Goal: Task Accomplishment & Management: Use online tool/utility

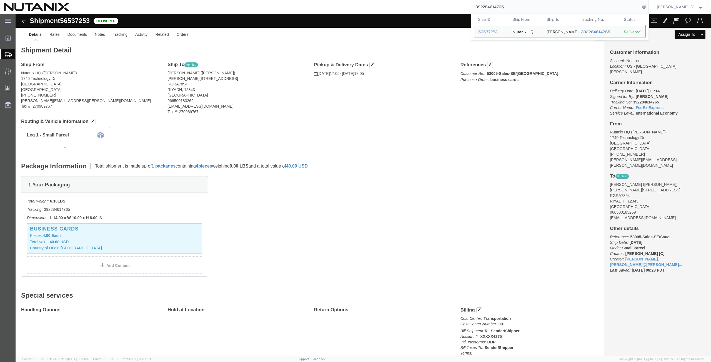
click at [10, 52] on icon at bounding box center [8, 54] width 7 height 5
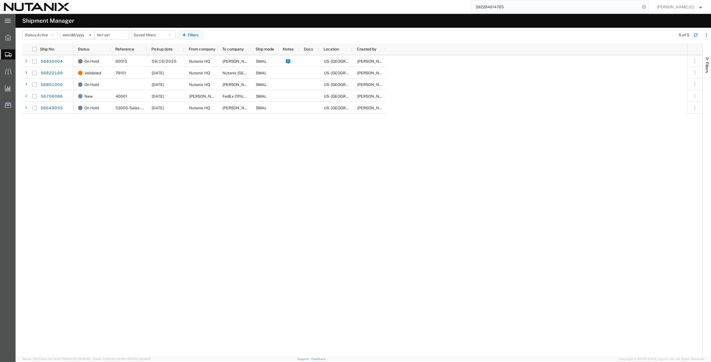
click at [0, 0] on span "Create from Template" at bounding box center [0, 0] width 0 height 0
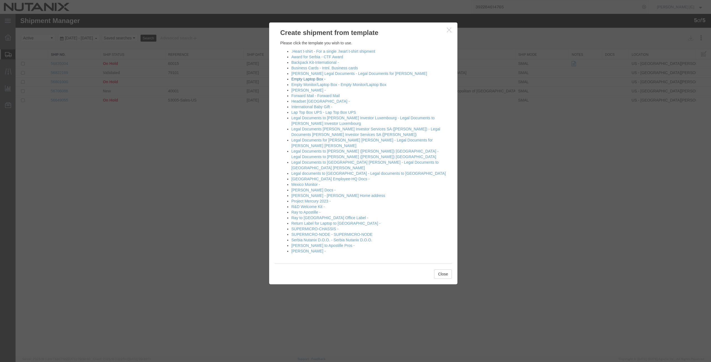
click at [310, 78] on link "Empty Laptop Box -" at bounding box center [308, 79] width 34 height 4
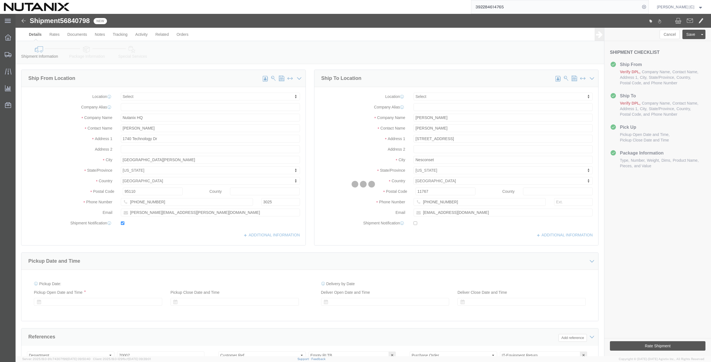
select select
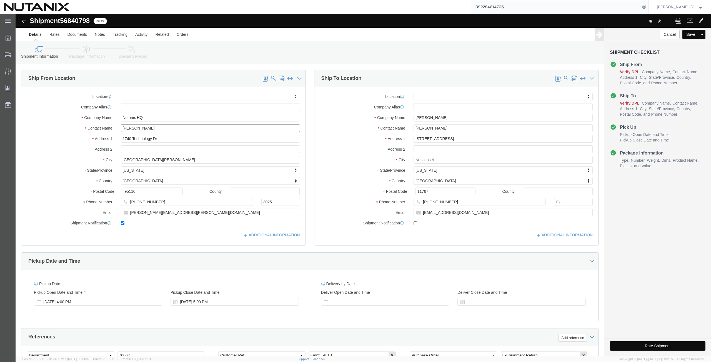
drag, startPoint x: 120, startPoint y: 117, endPoint x: 49, endPoint y: 120, distance: 70.9
click div "Location My Profile Location [GEOGRAPHIC_DATA] - [GEOGRAPHIC_DATA] [GEOGRAPHIC_…"
type input "art"
click p "- Nutanix HQ - ([PERSON_NAME]) [STREET_ADDRESS]"
select select
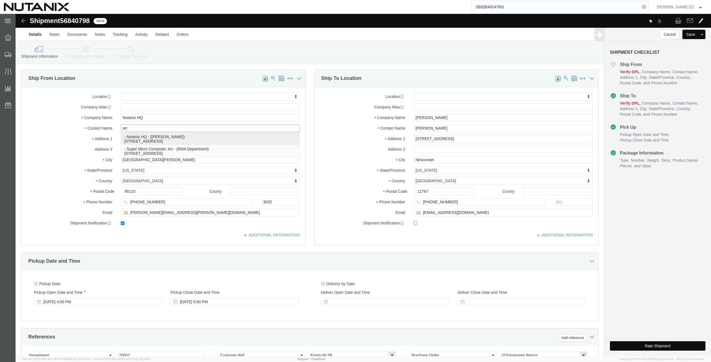
type input "[PERSON_NAME]"
type input "[PHONE_NUMBER]"
type input "[PERSON_NAME][EMAIL_ADDRESS][PERSON_NAME][DOMAIN_NAME]"
select select "CA"
type input "[PERSON_NAME]"
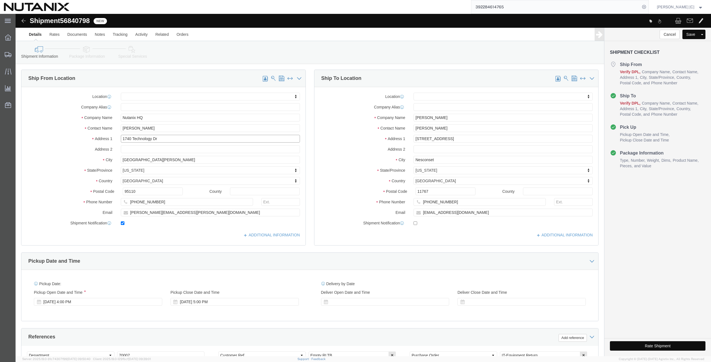
drag, startPoint x: 149, startPoint y: 124, endPoint x: 49, endPoint y: 116, distance: 101.1
click div "Location My Profile Location [GEOGRAPHIC_DATA] - [GEOGRAPHIC_DATA] [GEOGRAPHIC_…"
paste input "[STREET_ADDRESS]"
type input "[STREET_ADDRESS]"
select select
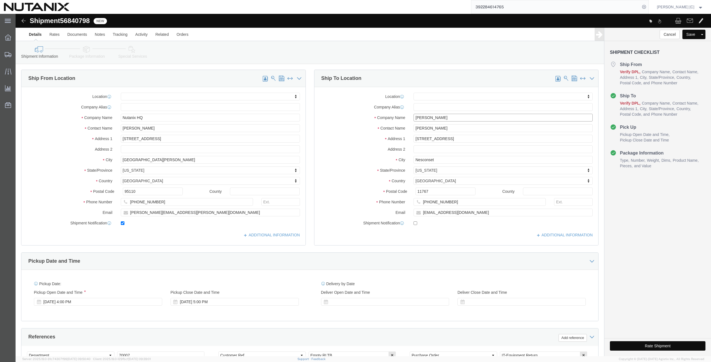
drag, startPoint x: 434, startPoint y: 106, endPoint x: 256, endPoint y: 117, distance: 178.9
click div "Ship From Location Location My Profile Location [GEOGRAPHIC_DATA] - [GEOGRAPHIC…"
paste input "[PERSON_NAME]"
type input "[PERSON_NAME]"
drag, startPoint x: 430, startPoint y: 115, endPoint x: 326, endPoint y: 124, distance: 103.7
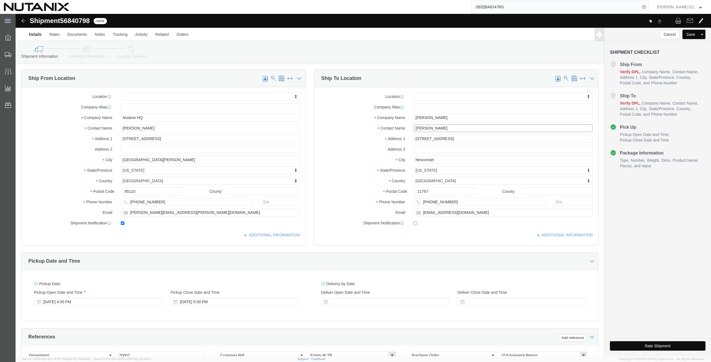
click div "Location My Profile Location [GEOGRAPHIC_DATA] - [GEOGRAPHIC_DATA] [GEOGRAPHIC_…"
paste input "[PERSON_NAME]"
type input "[PERSON_NAME]"
drag, startPoint x: 439, startPoint y: 127, endPoint x: 382, endPoint y: 132, distance: 57.7
click div "Location My Profile Location [GEOGRAPHIC_DATA] - [GEOGRAPHIC_DATA] [GEOGRAPHIC_…"
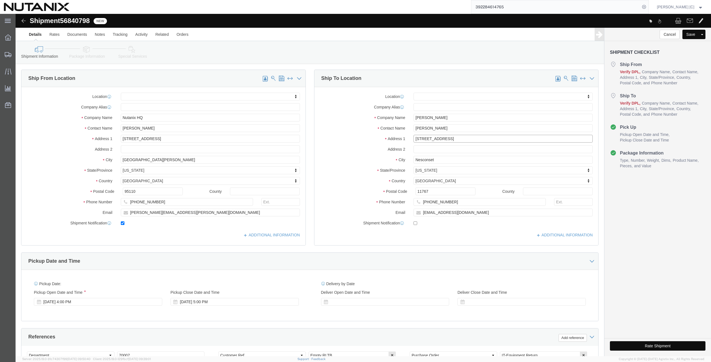
paste input "[STREET_ADDRESS]"
type input "[STREET_ADDRESS]"
select select
click input "text"
paste input "Unit B"
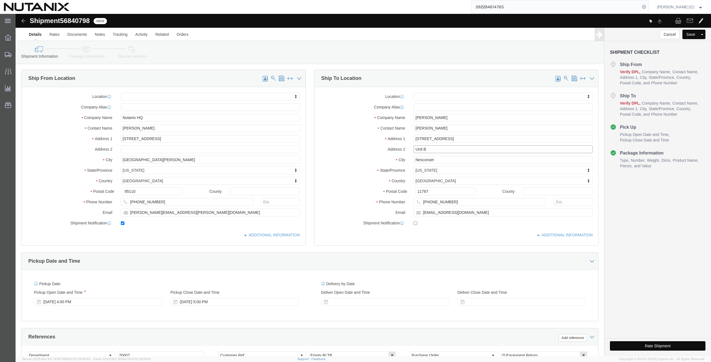
type input "Unit B"
drag, startPoint x: 420, startPoint y: 147, endPoint x: 356, endPoint y: 133, distance: 65.2
click div "Location My Profile Location [GEOGRAPHIC_DATA] - [GEOGRAPHIC_DATA] [GEOGRAPHIC_…"
paste input "[GEOGRAPHIC_DATA]"
type input "[GEOGRAPHIC_DATA]"
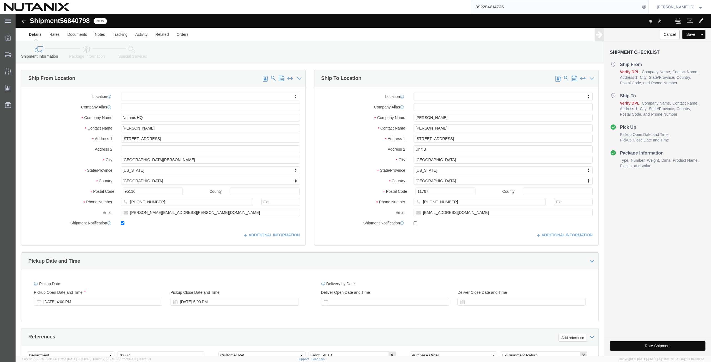
select select
click div
type input "new"
select select
select select "NH"
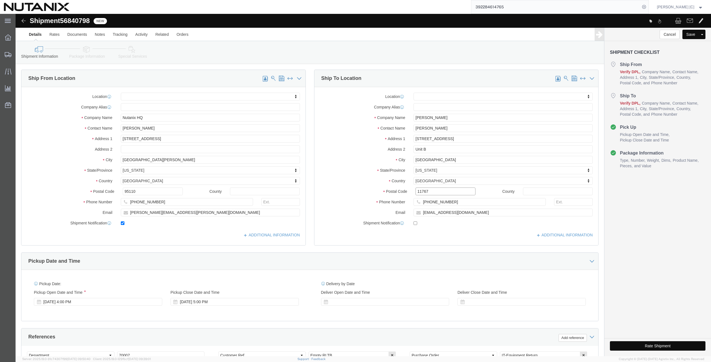
drag, startPoint x: 414, startPoint y: 177, endPoint x: 376, endPoint y: 179, distance: 38.4
click div "Postal Code 11767"
paste input "3104"
type input "03104"
select select
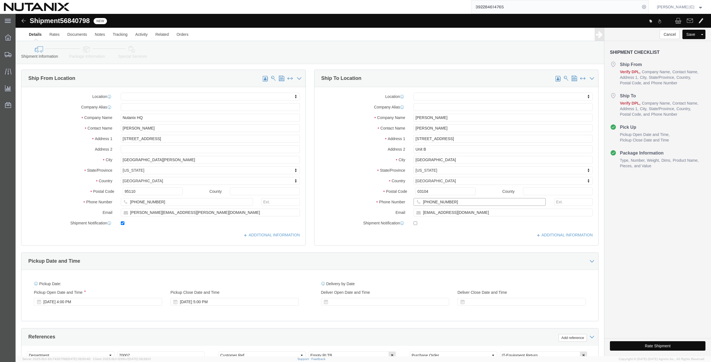
drag, startPoint x: 434, startPoint y: 187, endPoint x: 335, endPoint y: 185, distance: 99.2
click div "Phone Number [PHONE_NUMBER]"
paste input "[PHONE_NUMBER]"
type input "[PHONE_NUMBER]"
drag, startPoint x: 460, startPoint y: 198, endPoint x: 364, endPoint y: 200, distance: 95.3
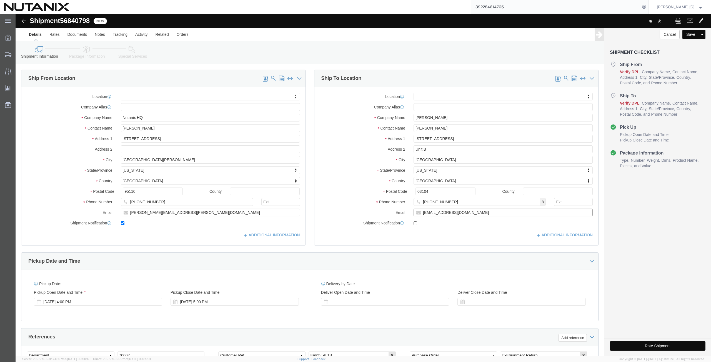
click div "Email [EMAIL_ADDRESS][DOMAIN_NAME]"
paste input "bbroadbent18"
type input "[EMAIL_ADDRESS][DOMAIN_NAME]"
click input "checkbox"
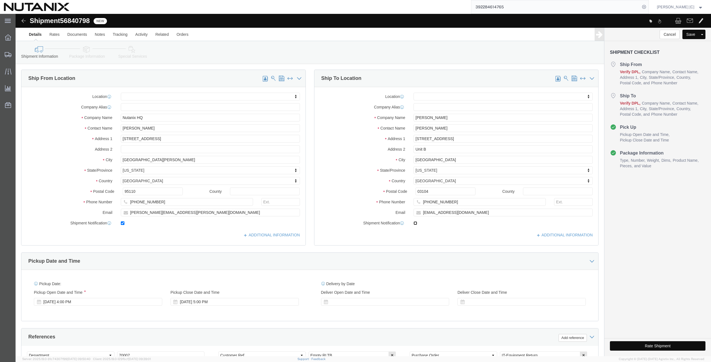
checkbox input "true"
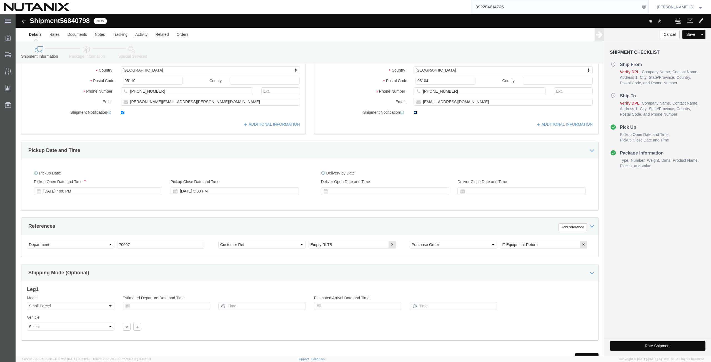
scroll to position [134, 0]
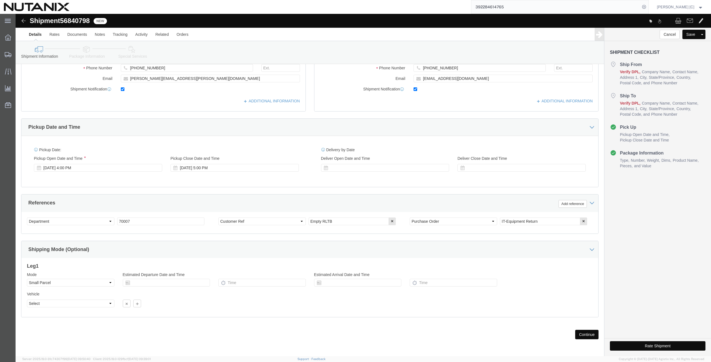
click button "Continue"
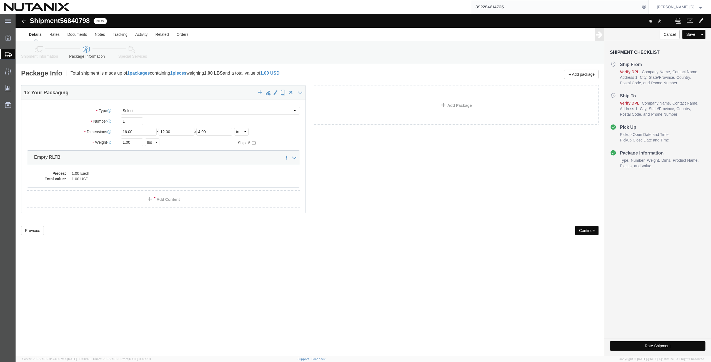
click button "Continue"
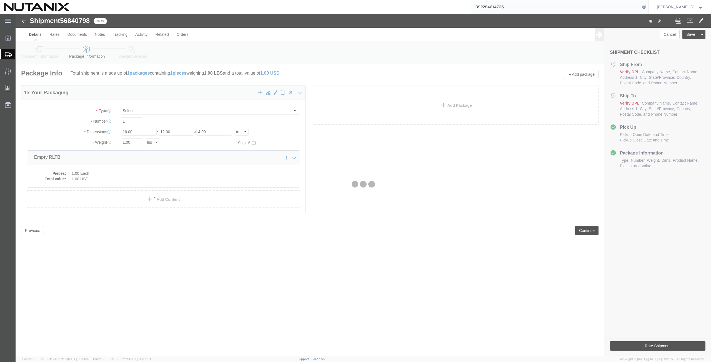
select select
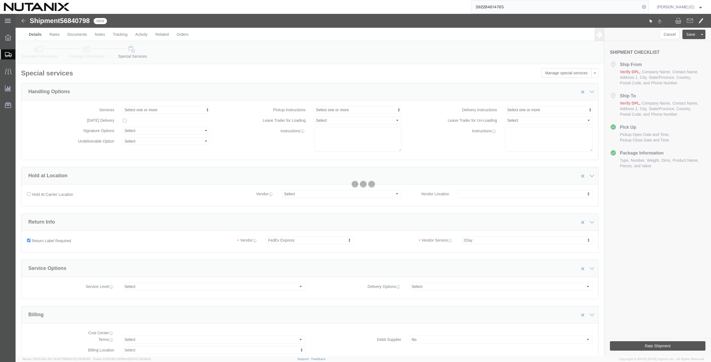
select select "COSTCENTER"
select select "59656"
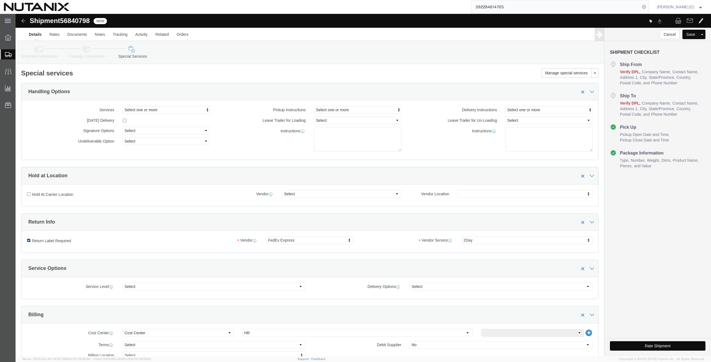
click input "Return Label Required"
checkbox input "false"
select select
click icon
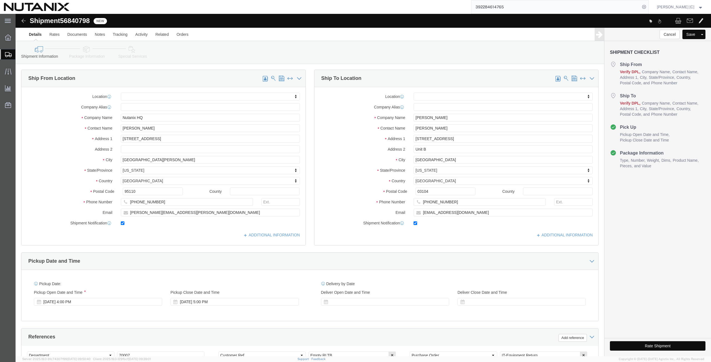
click button "Rate Shipment"
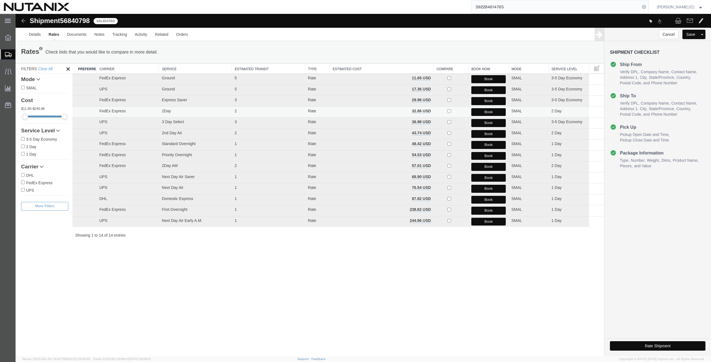
click at [480, 112] on button "Book" at bounding box center [488, 112] width 34 height 8
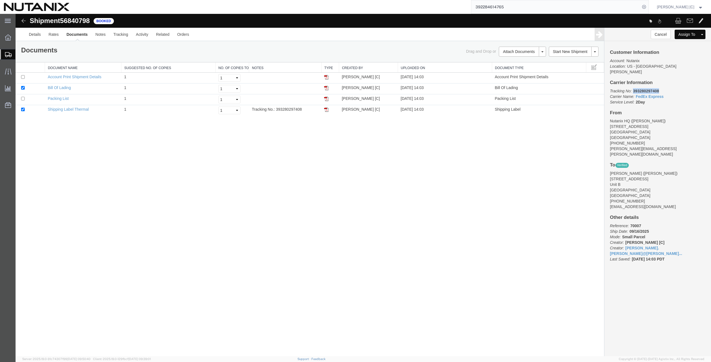
drag, startPoint x: 663, startPoint y: 86, endPoint x: 632, endPoint y: 86, distance: 30.6
click at [632, 88] on p "Tracking No: 393280297408 Carrier Name: FedEx Express FedEx Express Service Lev…" at bounding box center [658, 96] width 96 height 17
copy b "393280297408"
drag, startPoint x: 91, startPoint y: 21, endPoint x: 63, endPoint y: 20, distance: 28.3
click at [63, 20] on span "56840798" at bounding box center [75, 20] width 30 height 7
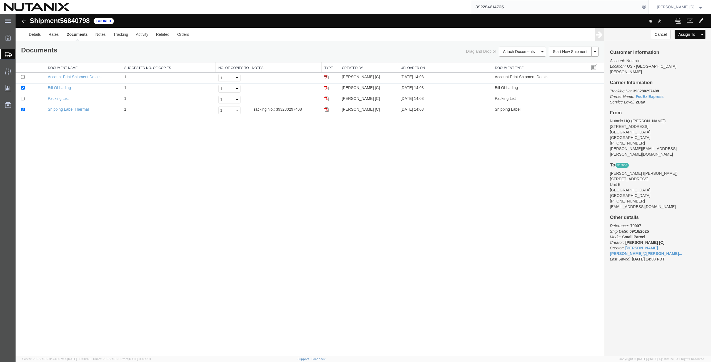
click at [153, 22] on div "Shipment 56840798 4 of 4 Booked" at bounding box center [189, 22] width 347 height 11
click at [0, 0] on span "Create from Template" at bounding box center [0, 0] width 0 height 0
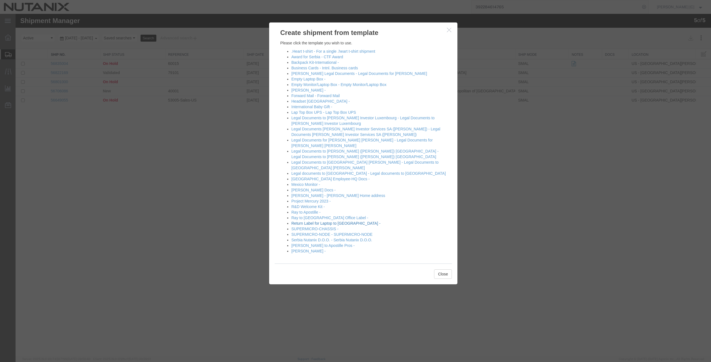
click at [299, 221] on link "Return Label for Laptop to [GEOGRAPHIC_DATA] -" at bounding box center [335, 223] width 89 height 4
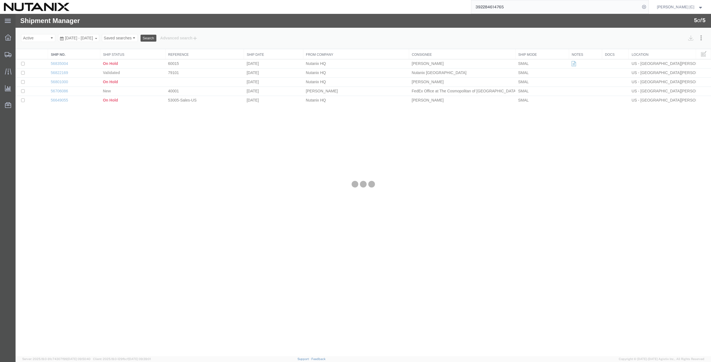
select select "46554"
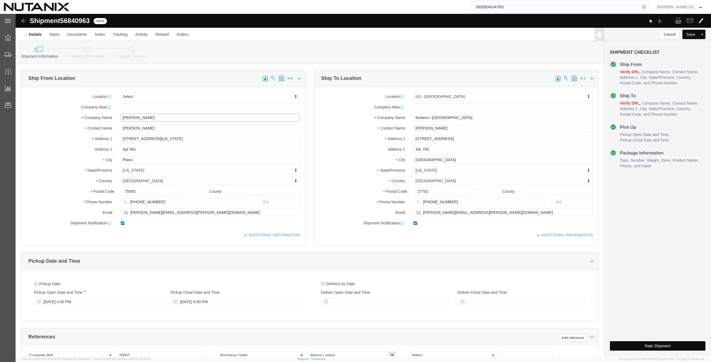
drag, startPoint x: 141, startPoint y: 102, endPoint x: 75, endPoint y: 109, distance: 66.2
click div "Location Select Select My Profile Location [GEOGRAPHIC_DATA] - [GEOGRAPHIC_DATA…"
paste input "[PERSON_NAME]"
type input "[PERSON_NAME]"
drag, startPoint x: 136, startPoint y: 115, endPoint x: 71, endPoint y: 121, distance: 65.5
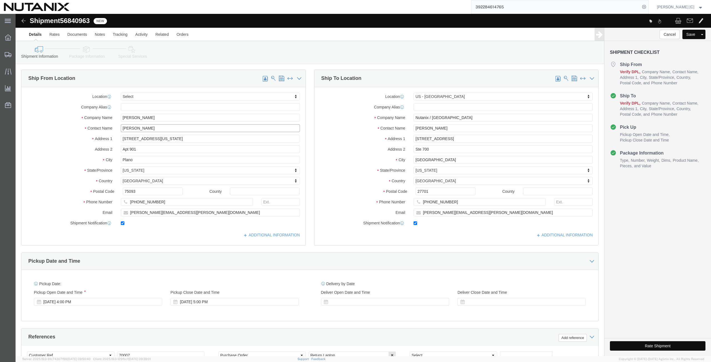
click div "Location Select Select My Profile Location [GEOGRAPHIC_DATA] - [GEOGRAPHIC_DATA…"
paste input "[PERSON_NAME]"
type input "[PERSON_NAME]"
drag, startPoint x: 133, startPoint y: 126, endPoint x: 43, endPoint y: 137, distance: 90.9
click div "Location Select Select My Profile Location [GEOGRAPHIC_DATA] - [GEOGRAPHIC_DATA…"
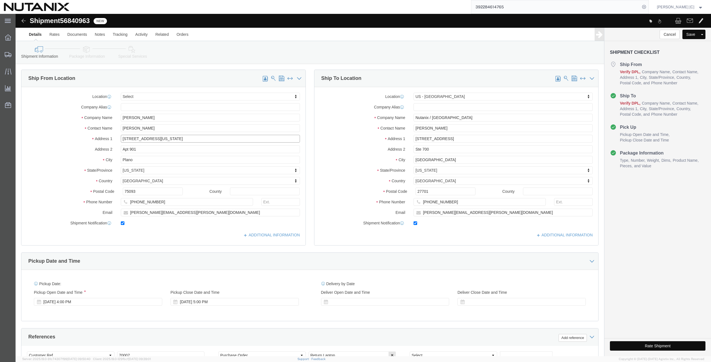
paste input "[STREET_ADDRESS]"
type input "[STREET_ADDRESS]"
drag, startPoint x: 131, startPoint y: 136, endPoint x: 64, endPoint y: 142, distance: 66.6
click div "Location Select Select My Profile Location [GEOGRAPHIC_DATA] - [GEOGRAPHIC_DATA…"
paste input "Unit B"
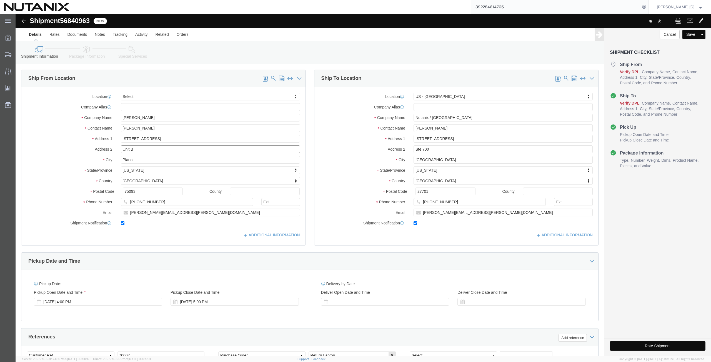
type input "Unit B"
drag, startPoint x: 112, startPoint y: 146, endPoint x: 89, endPoint y: 149, distance: 23.7
click div "City Plano"
paste input "[GEOGRAPHIC_DATA]"
type input "[GEOGRAPHIC_DATA]"
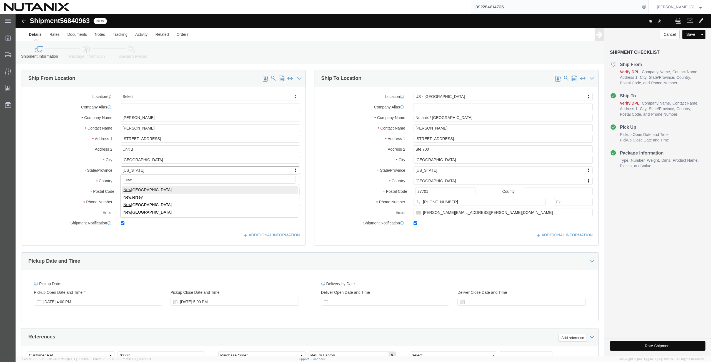
type input "new"
select select "NH"
drag, startPoint x: 125, startPoint y: 179, endPoint x: 64, endPoint y: 182, distance: 60.9
click div "Postal Code 75093"
paste input "3104"
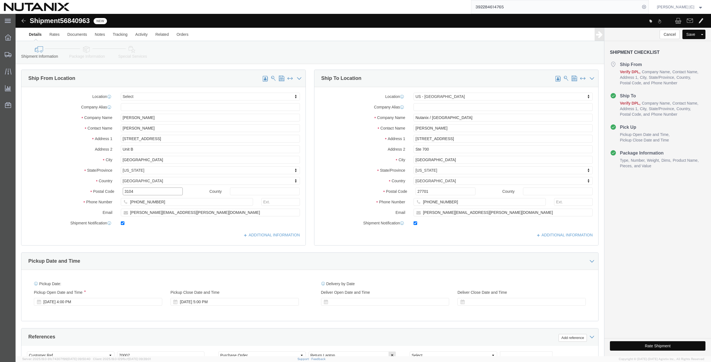
click input "3104"
type input "03104"
click html "Shipment 56840963 New Details Rates Documents Notes Tracking Activity Related O…"
paste input "[PHONE_NUMBER]"
type input "[PHONE_NUMBER]"
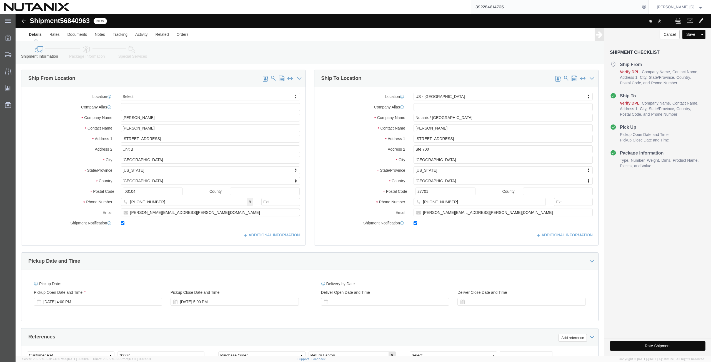
drag, startPoint x: 166, startPoint y: 201, endPoint x: 67, endPoint y: 192, distance: 99.3
click div "Location Select Select My Profile Location [GEOGRAPHIC_DATA] - [GEOGRAPHIC_DATA…"
paste input "[EMAIL_ADDRESS]"
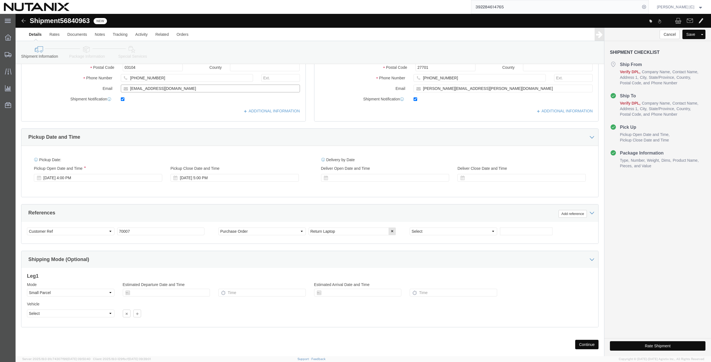
scroll to position [134, 0]
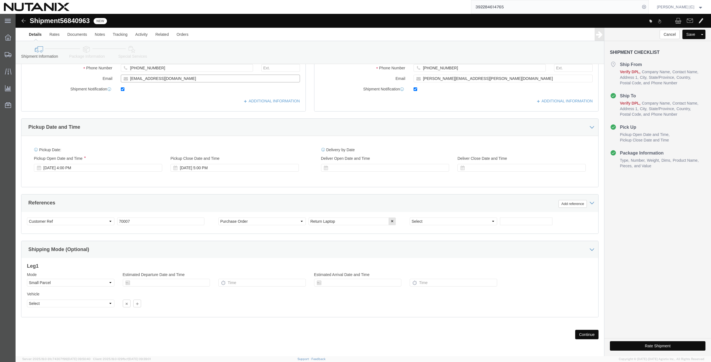
type input "[EMAIL_ADDRESS][DOMAIN_NAME]"
click button "Continue"
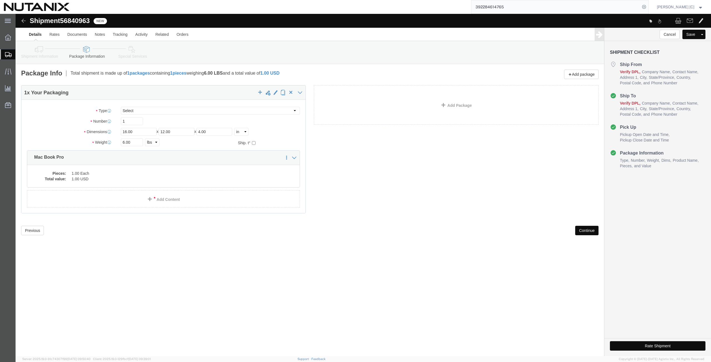
click button "Continue"
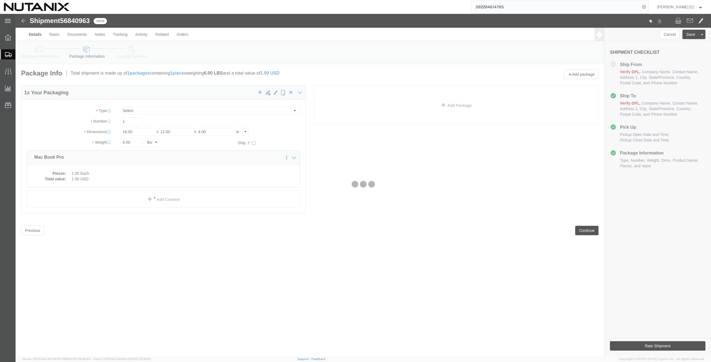
select select
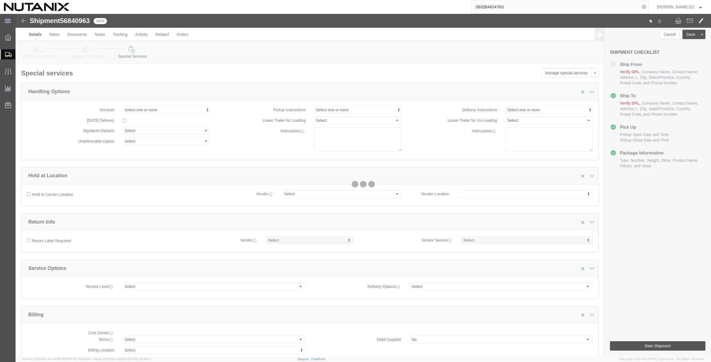
select select "COSTCENTER"
select select "48694"
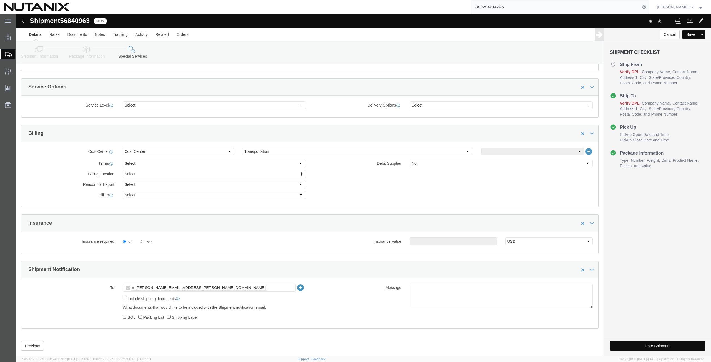
scroll to position [193, 0]
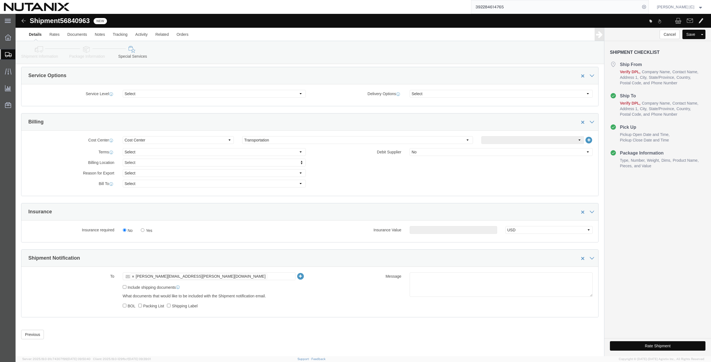
click button "Rate Shipment"
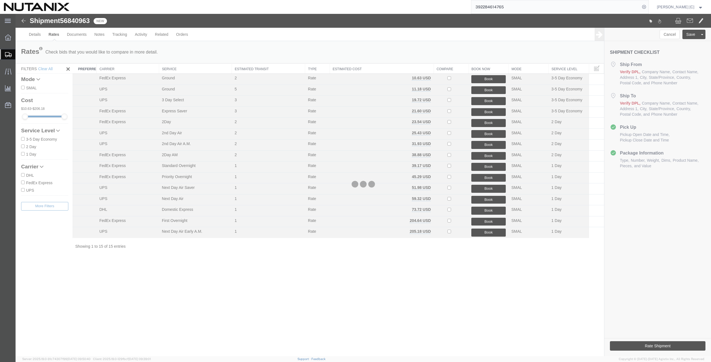
scroll to position [0, 0]
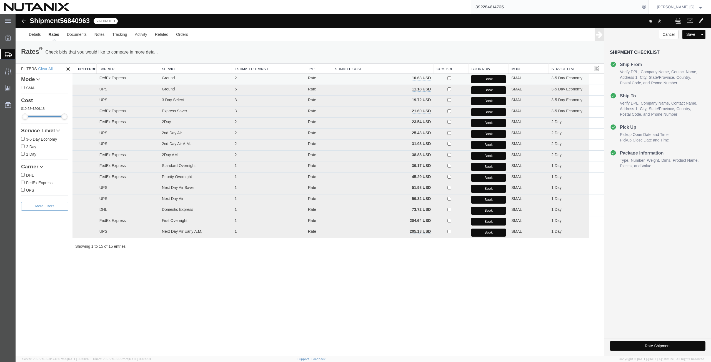
click at [483, 79] on button "Book" at bounding box center [488, 79] width 34 height 8
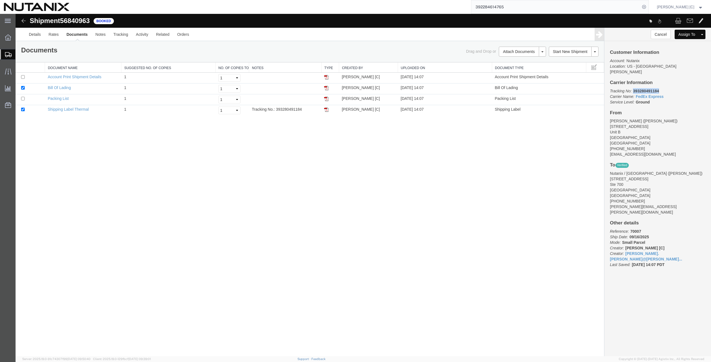
drag, startPoint x: 660, startPoint y: 86, endPoint x: 631, endPoint y: 85, distance: 28.9
click at [631, 88] on p "Tracking No: 393280491184 Carrier Name: FedEx Express FedEx Express Service Lev…" at bounding box center [658, 96] width 96 height 17
copy b "393280491184"
click at [0, 0] on span "Shipment Manager" at bounding box center [0, 0] width 0 height 0
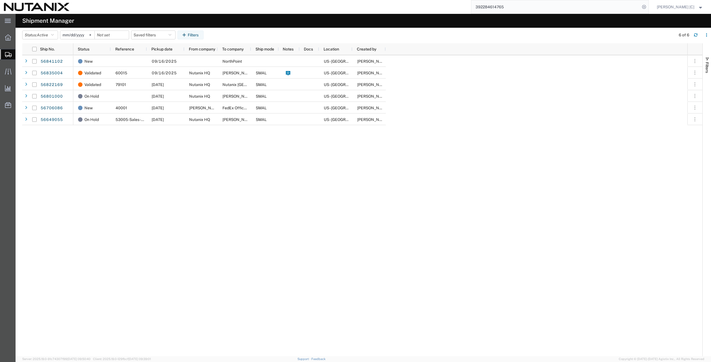
click at [9, 56] on icon at bounding box center [8, 54] width 7 height 5
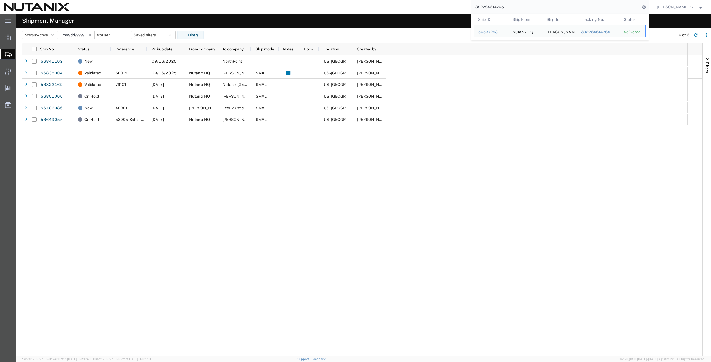
drag, startPoint x: 499, startPoint y: 4, endPoint x: 458, endPoint y: 9, distance: 41.1
click at [458, 9] on div "392284614765 Ship ID Ship From Ship To Tracking Nu. Status Ship ID 56537253 Shi…" at bounding box center [360, 7] width 575 height 14
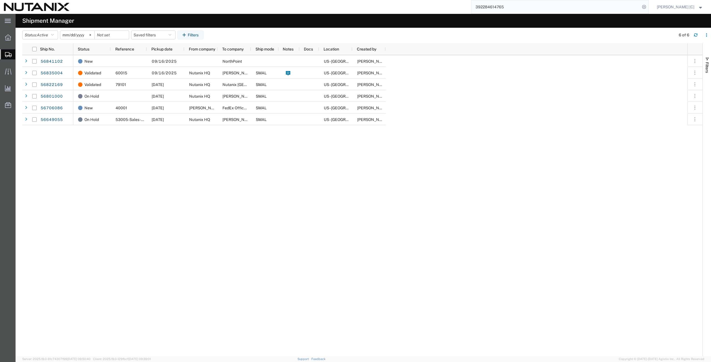
paste input "56835004"
type input "56835004"
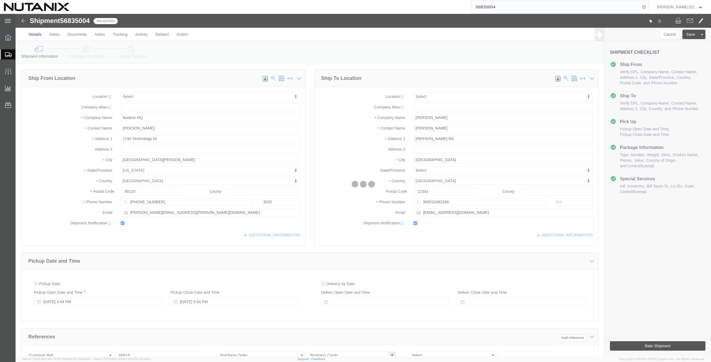
select select
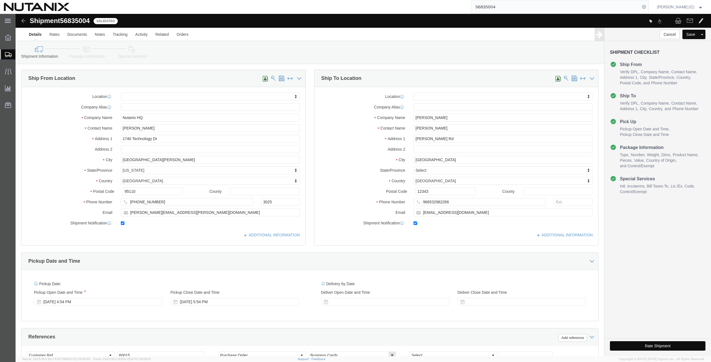
click at [504, 5] on input "56835004" at bounding box center [555, 6] width 169 height 13
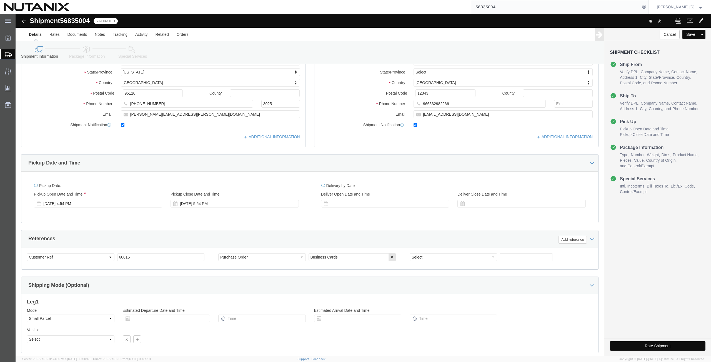
scroll to position [134, 0]
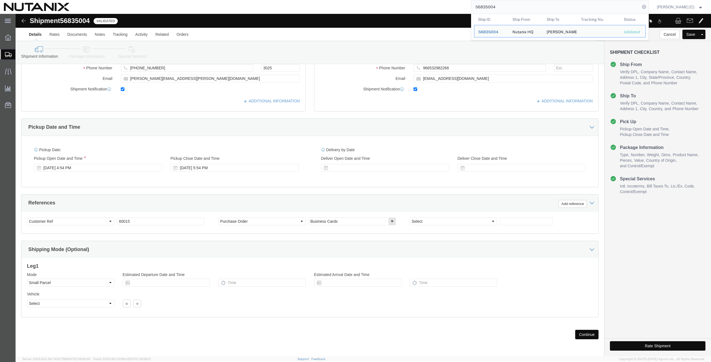
click link "Package Information"
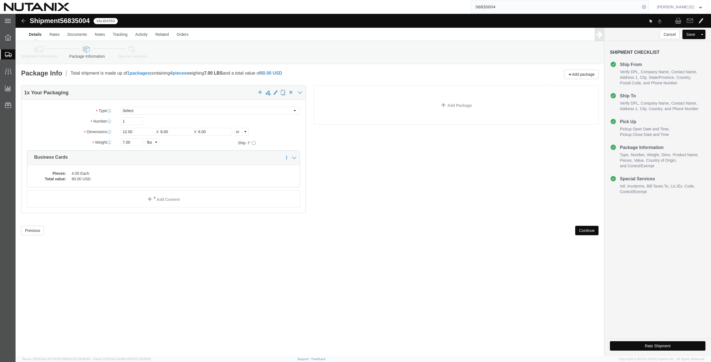
click at [0, 0] on span "Shipment Manager" at bounding box center [0, 0] width 0 height 0
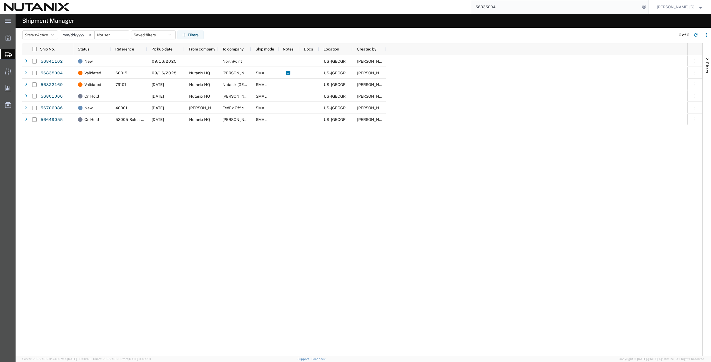
drag, startPoint x: 507, startPoint y: 8, endPoint x: 395, endPoint y: 4, distance: 112.3
click at [395, 4] on div "56835004" at bounding box center [360, 7] width 575 height 14
paste input "392620109008"
type input "392620109008"
